Goal: Information Seeking & Learning: Learn about a topic

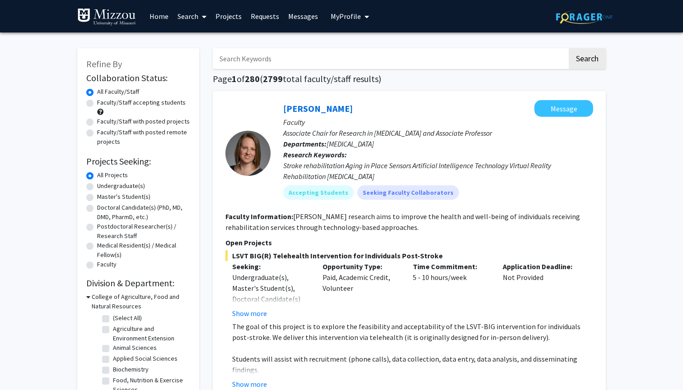
click at [227, 15] on link "Projects" at bounding box center [228, 16] width 35 height 32
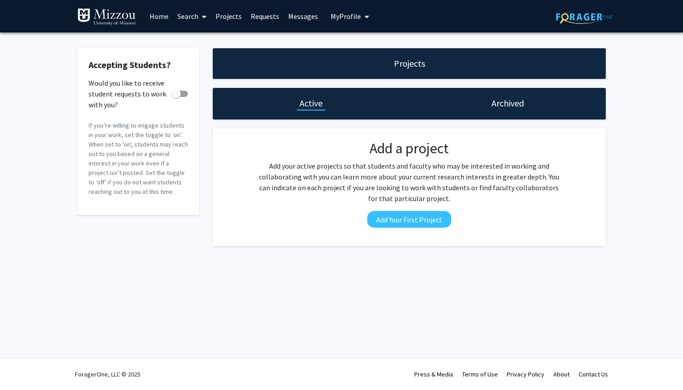
click at [196, 19] on link "Search" at bounding box center [192, 16] width 38 height 32
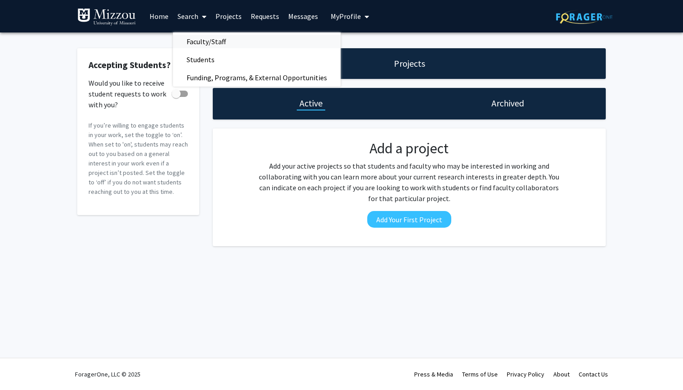
click at [200, 40] on span "Faculty/Staff" at bounding box center [206, 42] width 66 height 18
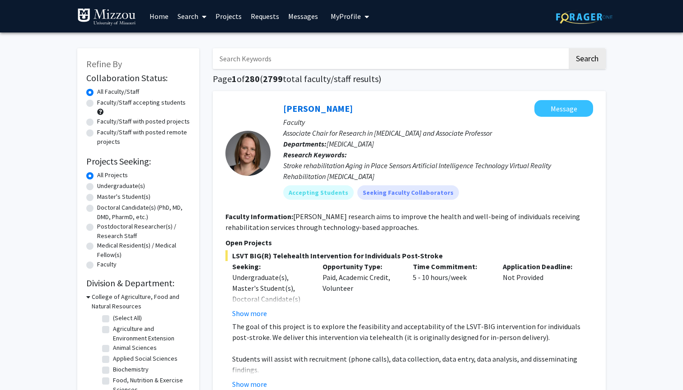
click at [302, 61] on input "Search Keywords" at bounding box center [390, 58] width 354 height 21
type input "psychology"
click at [568, 48] on button "Search" at bounding box center [586, 58] width 37 height 21
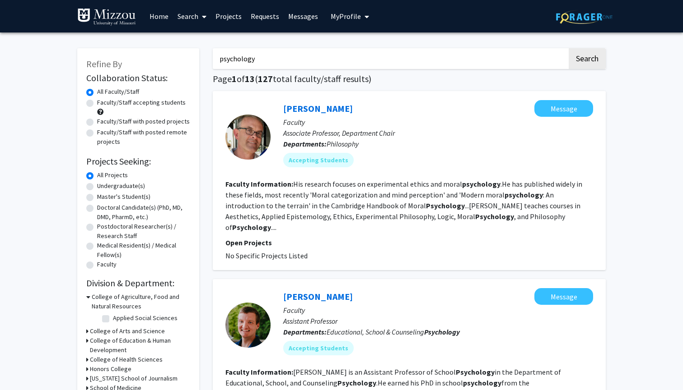
click at [97, 187] on label "Undergraduate(s)" at bounding box center [121, 185] width 48 height 9
click at [97, 187] on input "Undergraduate(s)" at bounding box center [100, 184] width 6 height 6
radio input "true"
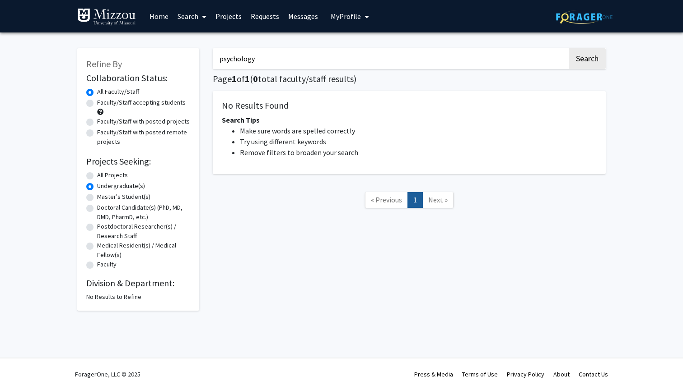
click at [86, 175] on div "Refine By Collaboration Status: Collaboration Status All Faculty/Staff Collabor…" at bounding box center [138, 179] width 122 height 263
click at [97, 177] on label "All Projects" at bounding box center [112, 175] width 31 height 9
click at [97, 176] on input "All Projects" at bounding box center [100, 174] width 6 height 6
radio input "true"
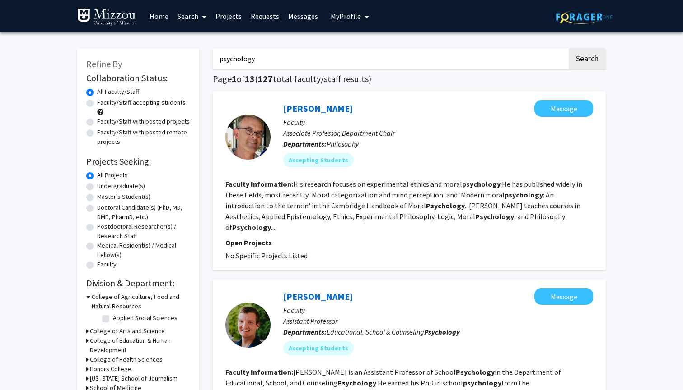
click at [97, 103] on label "Faculty/Staff accepting students" at bounding box center [141, 102] width 88 height 9
click at [97, 103] on input "Faculty/Staff accepting students" at bounding box center [100, 101] width 6 height 6
radio input "true"
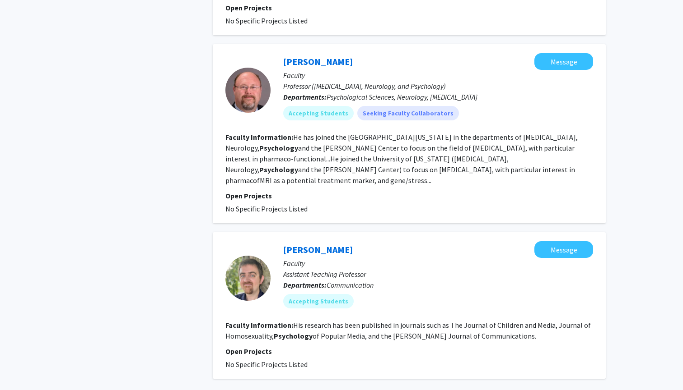
scroll to position [1533, 0]
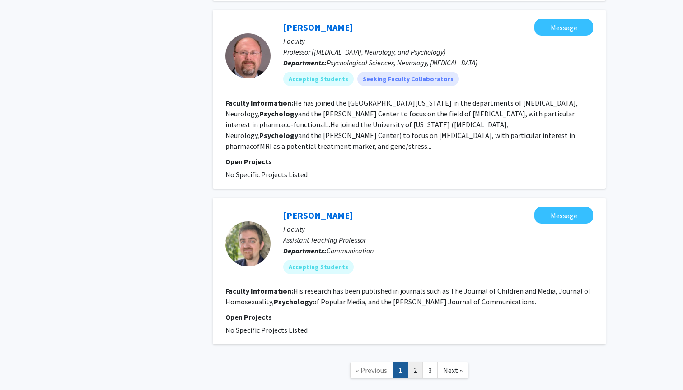
click at [414, 363] on link "2" at bounding box center [414, 371] width 15 height 16
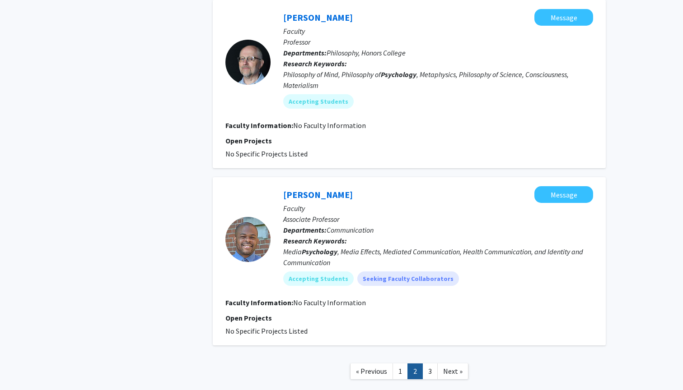
scroll to position [1435, 0]
click at [430, 363] on link "3" at bounding box center [429, 371] width 15 height 16
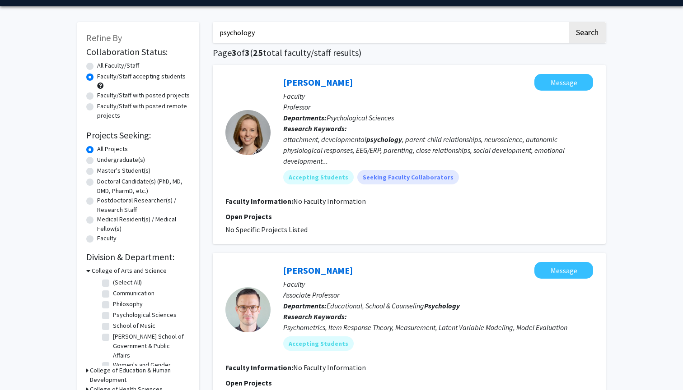
scroll to position [28, 0]
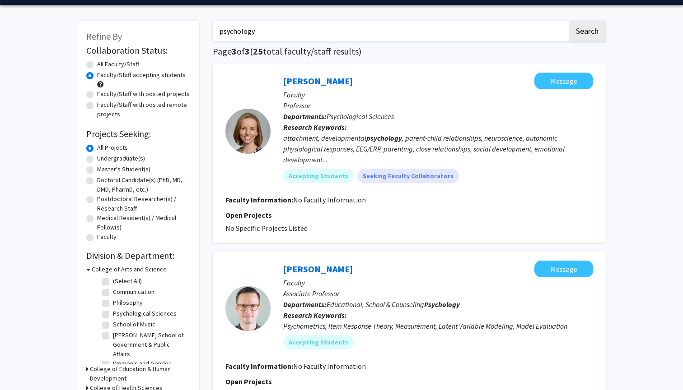
click at [245, 136] on div at bounding box center [247, 131] width 45 height 45
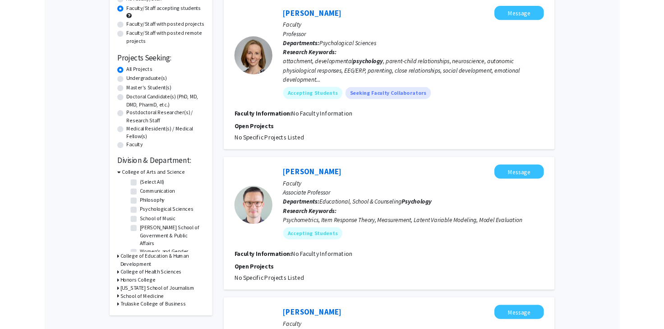
scroll to position [0, 0]
